Goal: Task Accomplishment & Management: Use online tool/utility

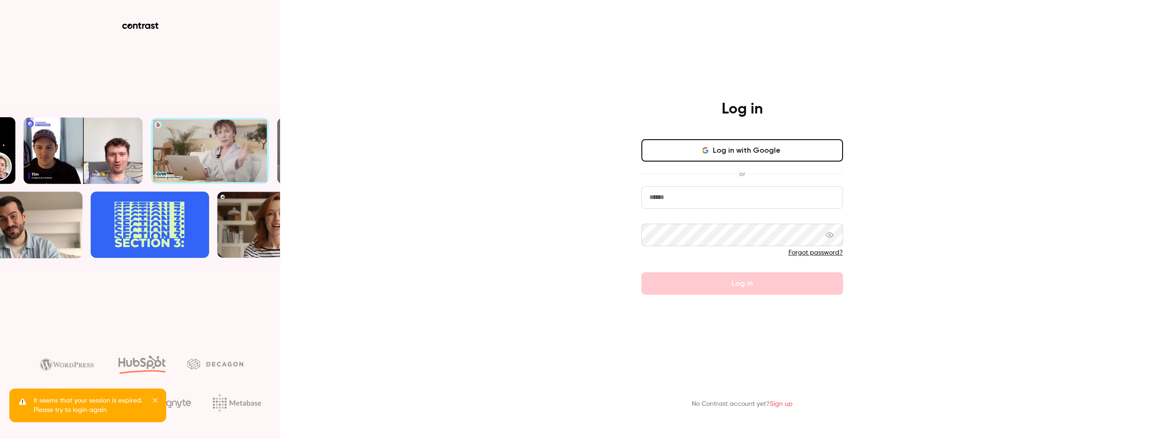
click at [798, 145] on button "Log in with Google" at bounding box center [742, 150] width 202 height 22
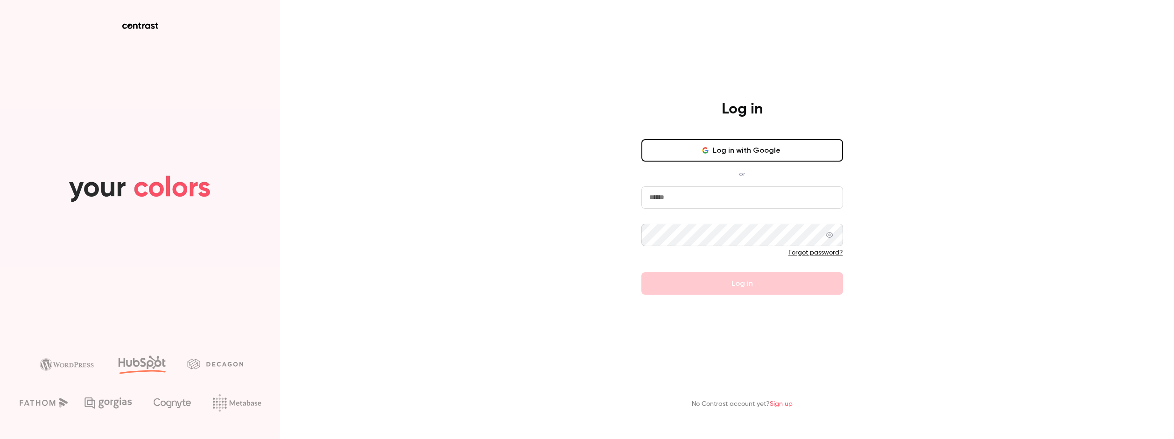
click at [685, 140] on button "Log in with Google" at bounding box center [742, 150] width 202 height 22
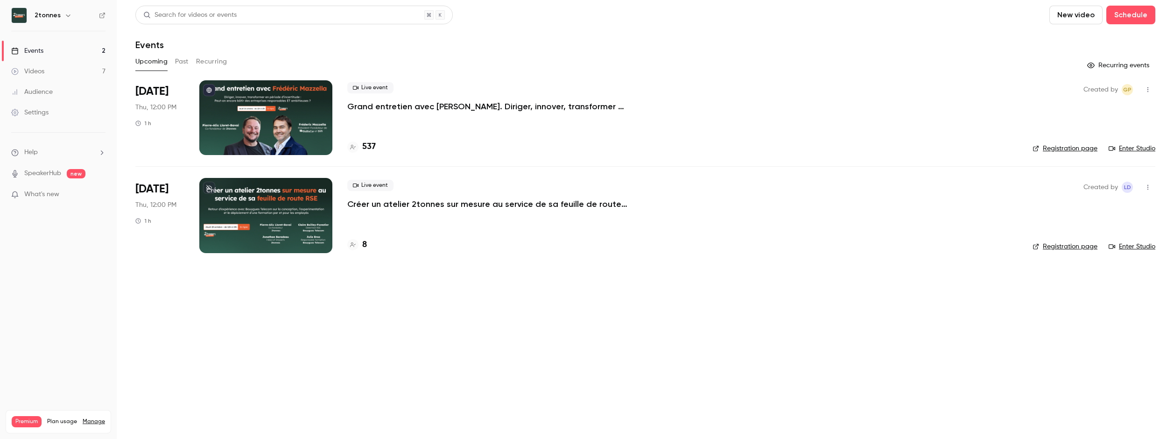
click at [352, 146] on icon at bounding box center [353, 147] width 6 height 6
click at [288, 434] on main "Search for videos or events New video Schedule Events Upcoming Past Recurring R…" at bounding box center [645, 219] width 1057 height 439
click at [534, 305] on main "Search for videos or events New video Schedule Events Upcoming Past Recurring R…" at bounding box center [645, 219] width 1057 height 439
click at [406, 106] on p "Grand entretien avec [PERSON_NAME]. Diriger, innover, transformer en période d’…" at bounding box center [487, 106] width 280 height 11
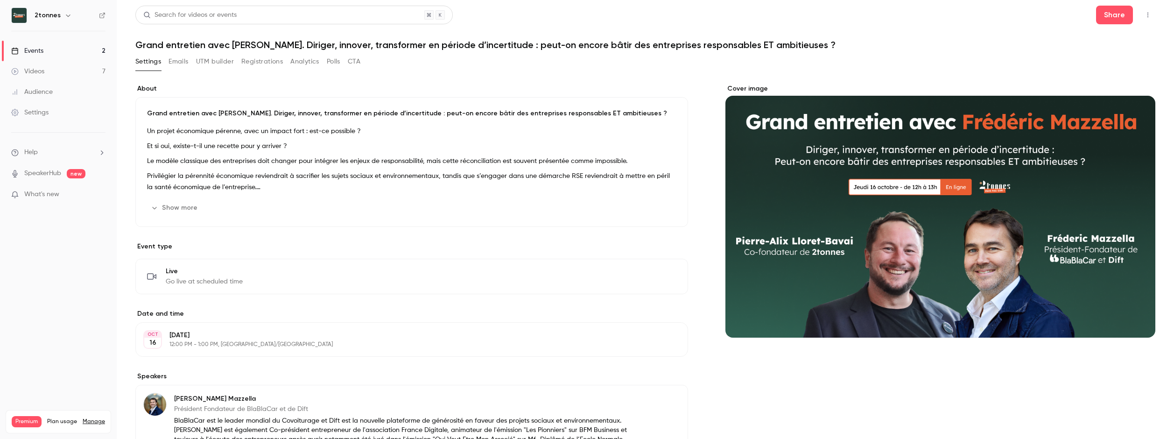
click at [293, 63] on button "Analytics" at bounding box center [304, 61] width 29 height 15
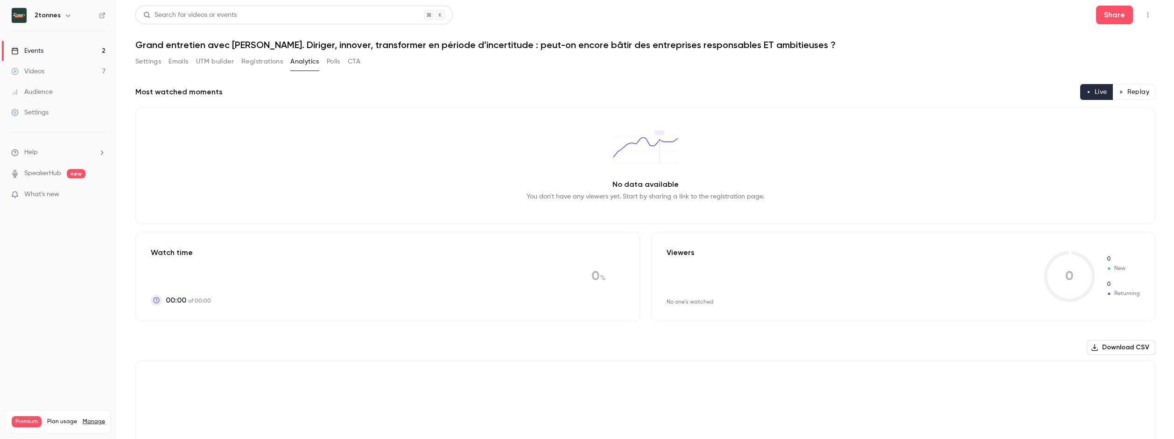
click at [262, 63] on button "Registrations" at bounding box center [262, 61] width 42 height 15
